Goal: Task Accomplishment & Management: Use online tool/utility

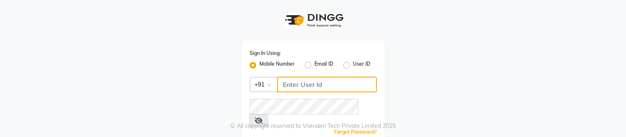
click at [295, 87] on input "Username" at bounding box center [327, 85] width 100 height 16
type input "7026622888"
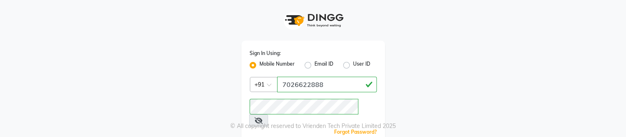
click at [263, 117] on icon at bounding box center [259, 120] width 8 height 7
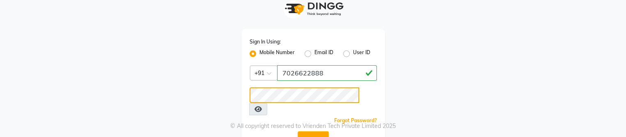
scroll to position [18, 0]
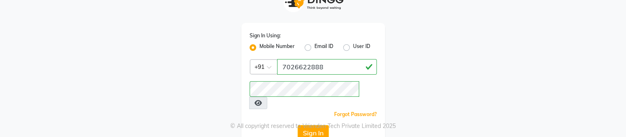
click at [310, 123] on div "© All copyright reserved to Vrienden Tech Private Limited 2025" at bounding box center [313, 126] width 626 height 9
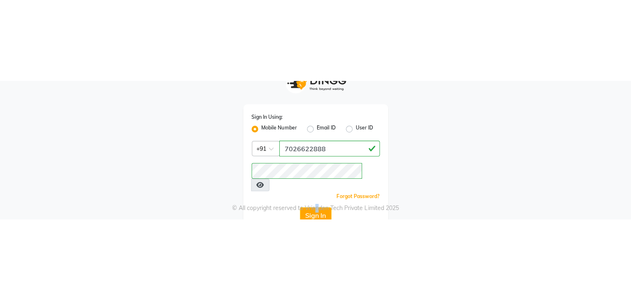
scroll to position [0, 0]
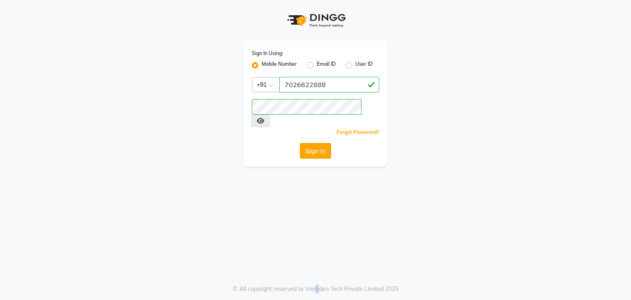
click at [317, 137] on button "Sign In" at bounding box center [315, 151] width 31 height 16
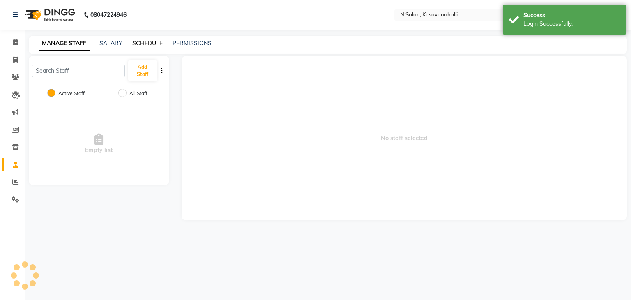
select select "en"
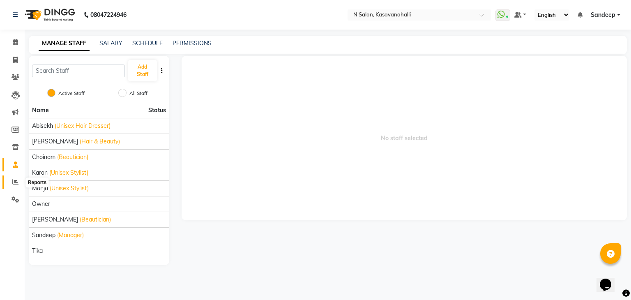
click at [15, 137] on icon at bounding box center [15, 182] width 6 height 6
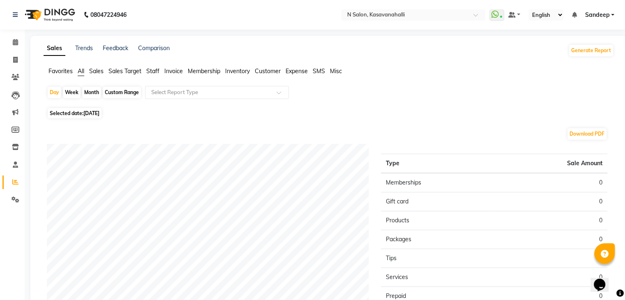
click at [91, 92] on div "Month" at bounding box center [91, 92] width 19 height 11
select select "9"
select select "2025"
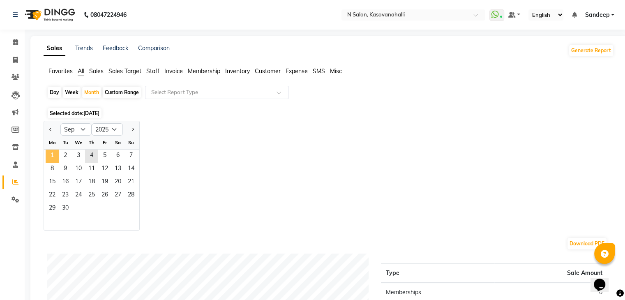
click at [49, 137] on span "1" at bounding box center [52, 155] width 13 height 13
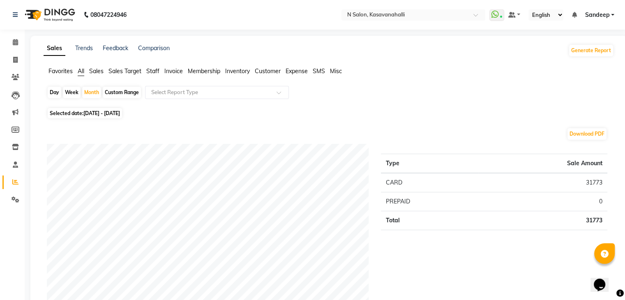
click at [152, 69] on span "Staff" at bounding box center [152, 70] width 13 height 7
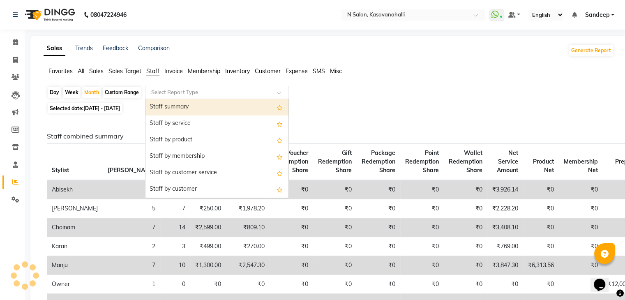
click at [177, 96] on div "Select Report Type" at bounding box center [217, 92] width 144 height 13
click at [185, 104] on div "Staff summary" at bounding box center [216, 107] width 143 height 16
select select "filtered_report"
select select "csv"
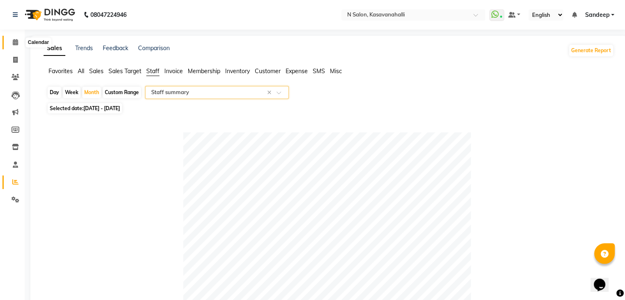
click at [13, 43] on icon at bounding box center [15, 42] width 5 height 6
